Goal: Task Accomplishment & Management: Manage account settings

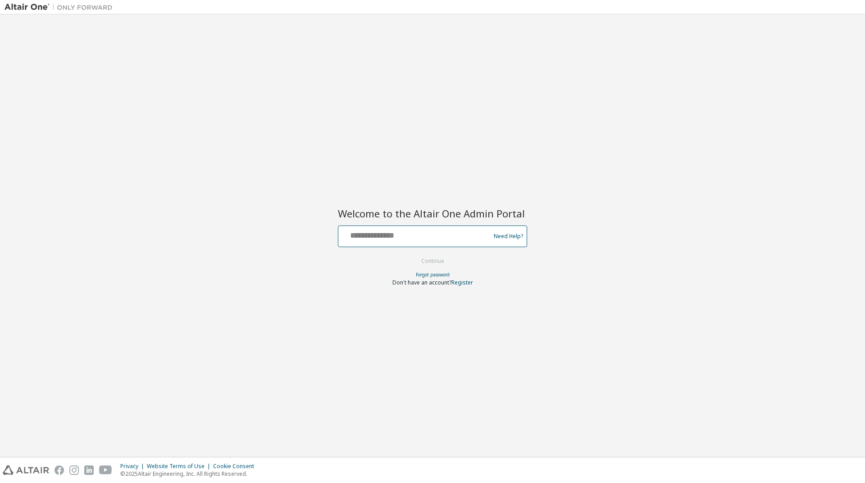
click at [386, 237] on input "text" at bounding box center [415, 234] width 147 height 13
type input "**********"
click at [446, 256] on button "Continue" at bounding box center [433, 262] width 42 height 14
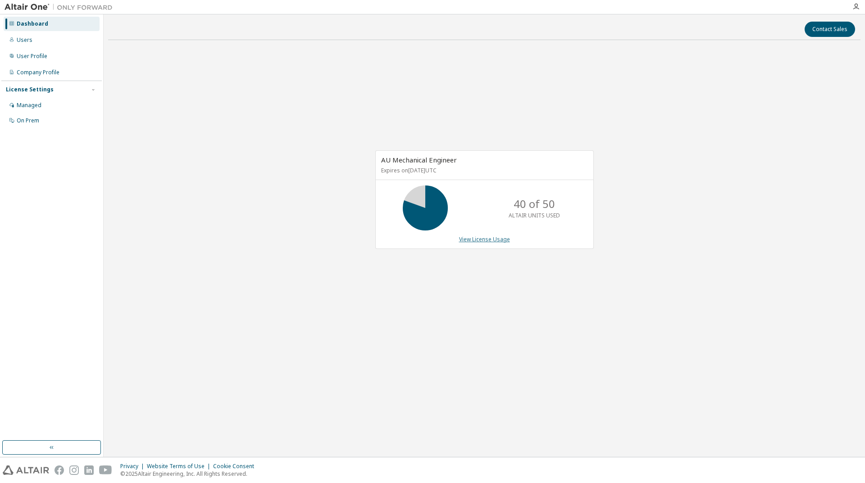
click at [493, 239] on link "View License Usage" at bounding box center [484, 240] width 51 height 8
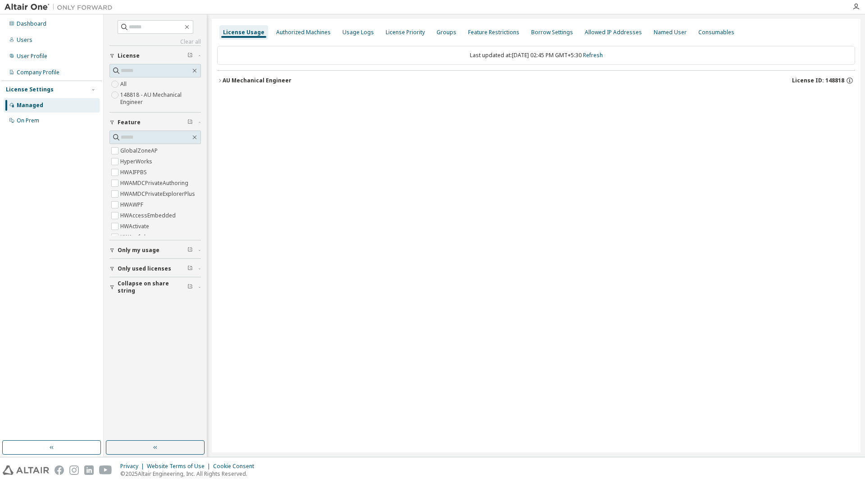
click at [221, 77] on button "AU Mechanical Engineer License ID: 148818" at bounding box center [536, 81] width 638 height 20
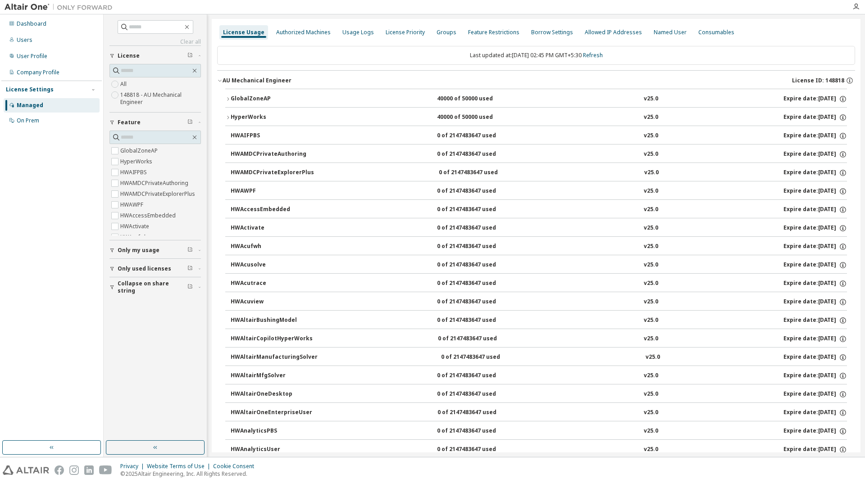
click at [232, 97] on div "GlobalZoneAP" at bounding box center [271, 99] width 81 height 8
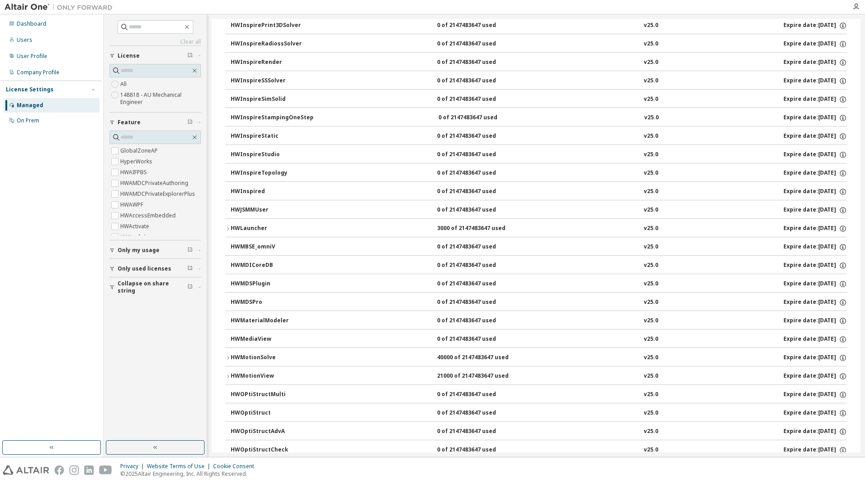
scroll to position [2879, 0]
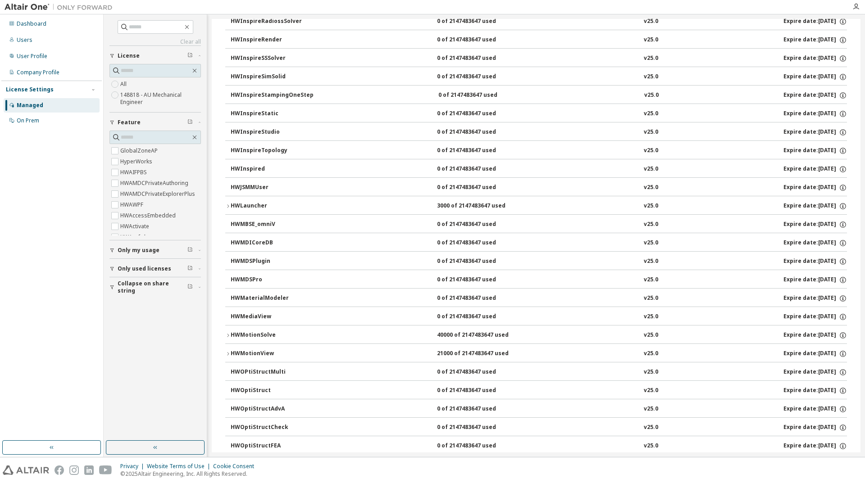
click at [228, 354] on icon "button" at bounding box center [228, 353] width 2 height 3
